Goal: Navigation & Orientation: Go to known website

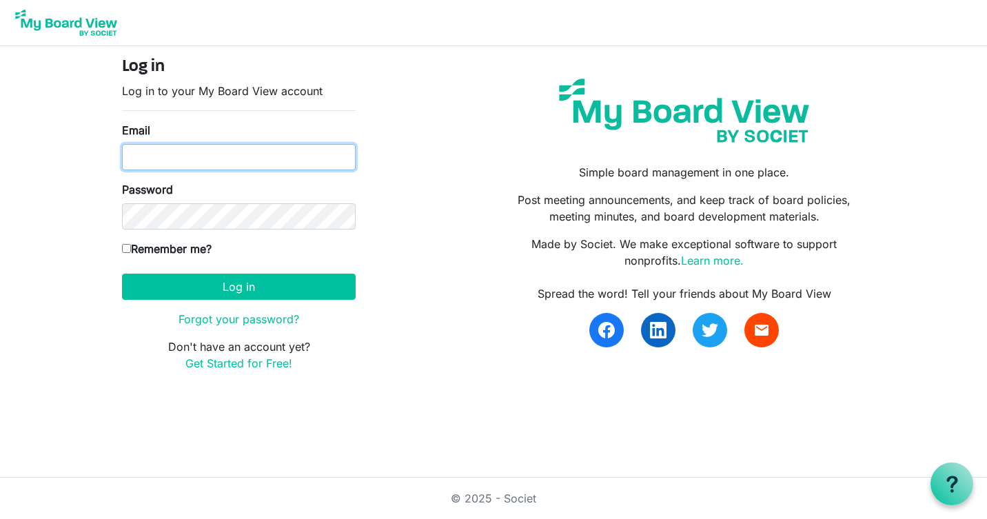
type input "[EMAIL_ADDRESS][DOMAIN_NAME]"
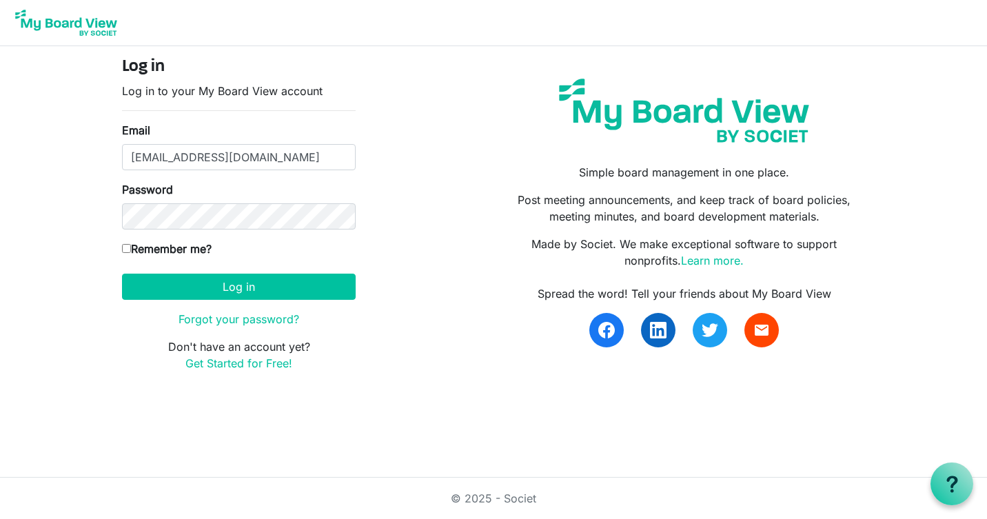
click at [126, 250] on input "Remember me?" at bounding box center [126, 248] width 9 height 9
click at [125, 249] on input "Remember me?" at bounding box center [126, 248] width 9 height 9
click at [125, 248] on input "Remember me?" at bounding box center [126, 248] width 9 height 9
click at [128, 250] on input "Remember me?" at bounding box center [126, 248] width 9 height 9
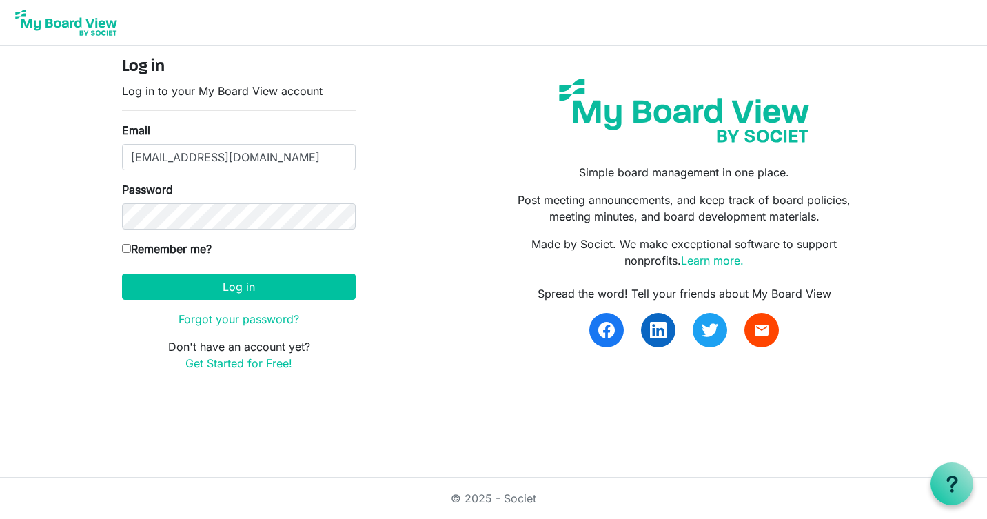
checkbox input "true"
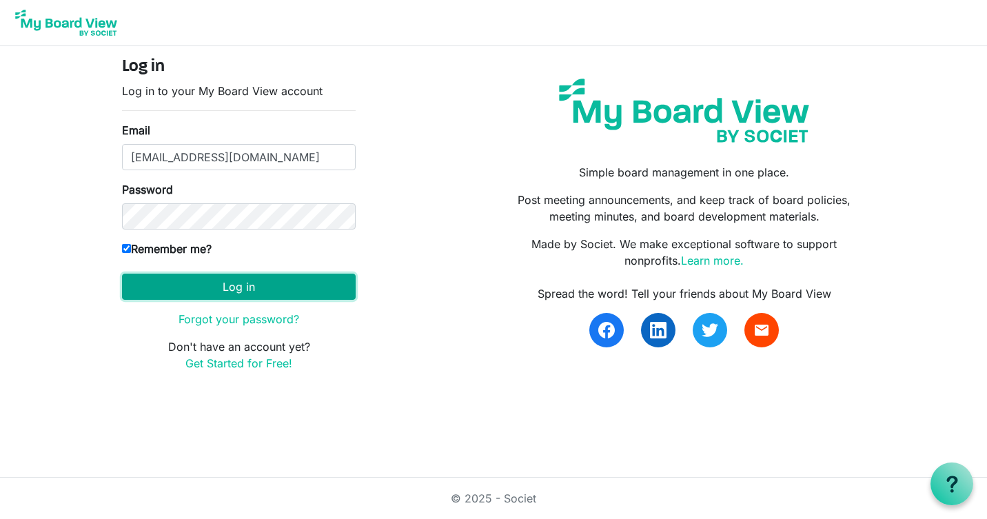
click at [272, 286] on button "Log in" at bounding box center [239, 287] width 234 height 26
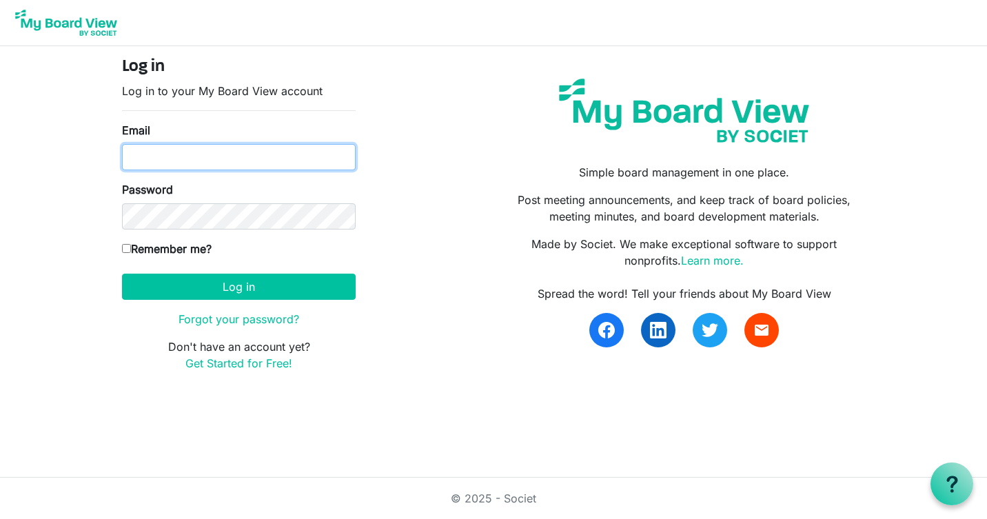
type input "[EMAIL_ADDRESS][DOMAIN_NAME]"
drag, startPoint x: 128, startPoint y: 158, endPoint x: 236, endPoint y: 163, distance: 108.3
click at [236, 163] on input "[EMAIL_ADDRESS][DOMAIN_NAME]" at bounding box center [239, 157] width 234 height 26
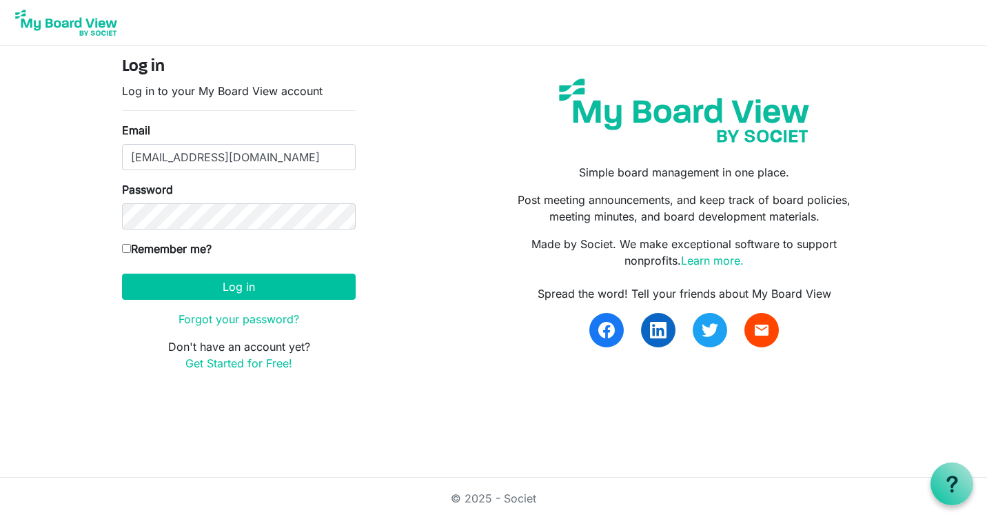
click at [404, 183] on div "Log in Log in to your My Board View account Email [EMAIL_ADDRESS][DOMAIN_NAME] …" at bounding box center [494, 219] width 764 height 325
